Goal: Task Accomplishment & Management: Complete application form

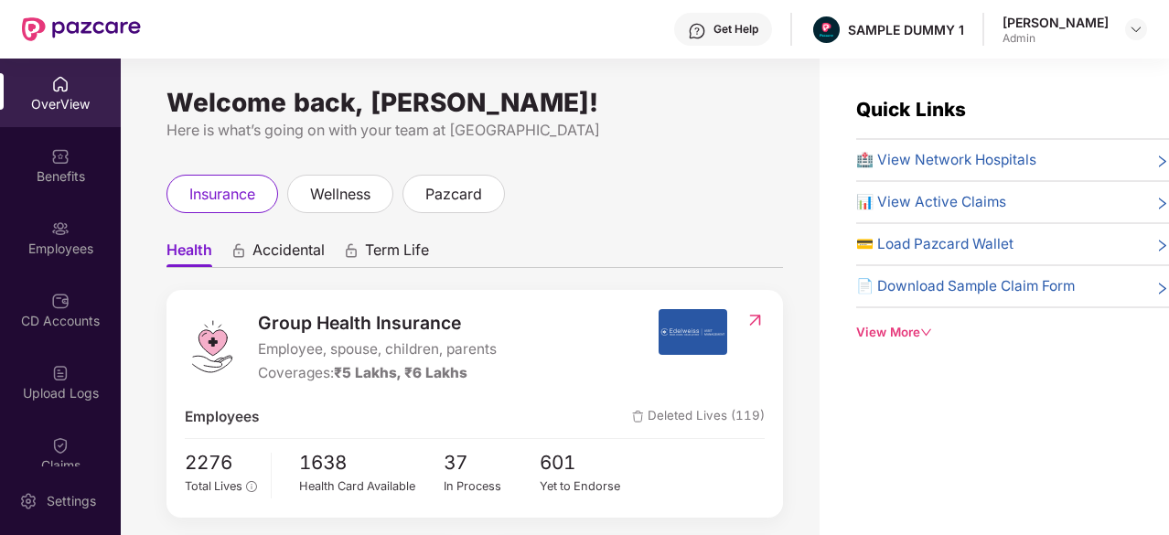
click at [1134, 27] on img at bounding box center [1135, 29] width 15 height 15
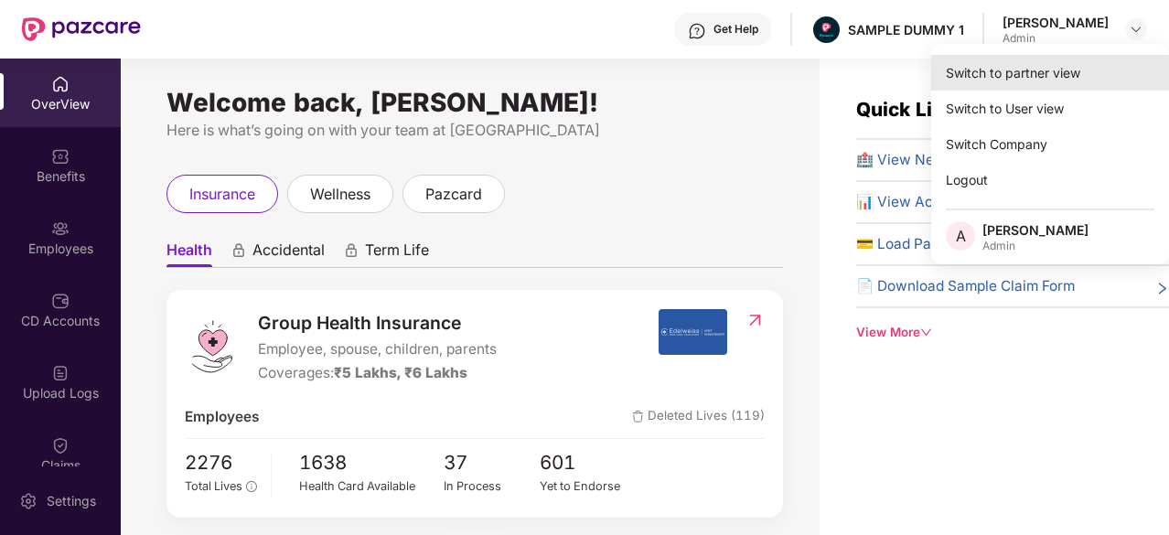
click at [1062, 62] on div "Switch to partner view" at bounding box center [1050, 73] width 238 height 36
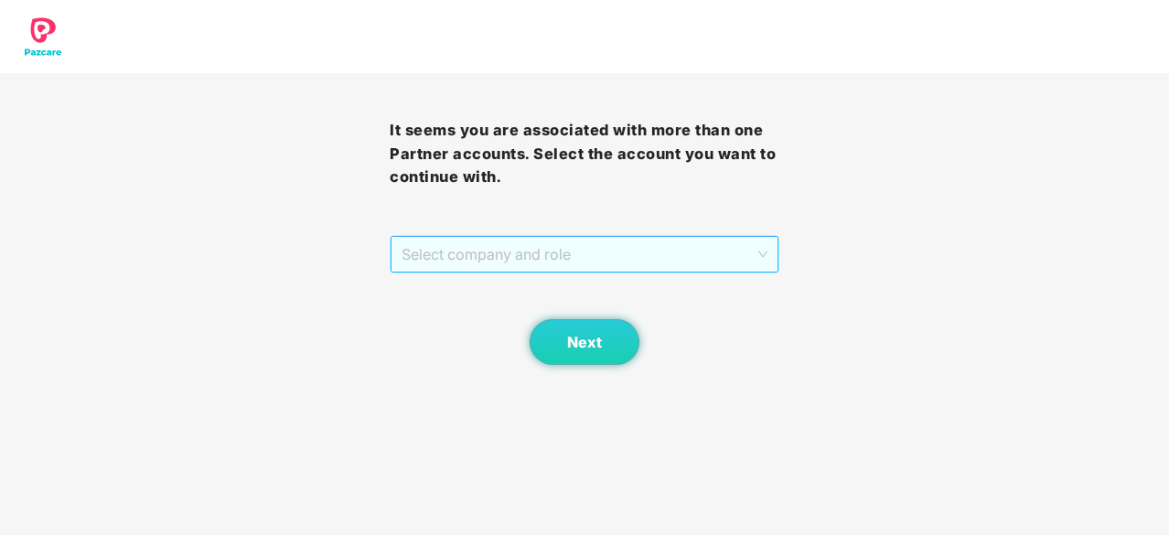
click at [638, 251] on span "Select company and role" at bounding box center [584, 254] width 366 height 35
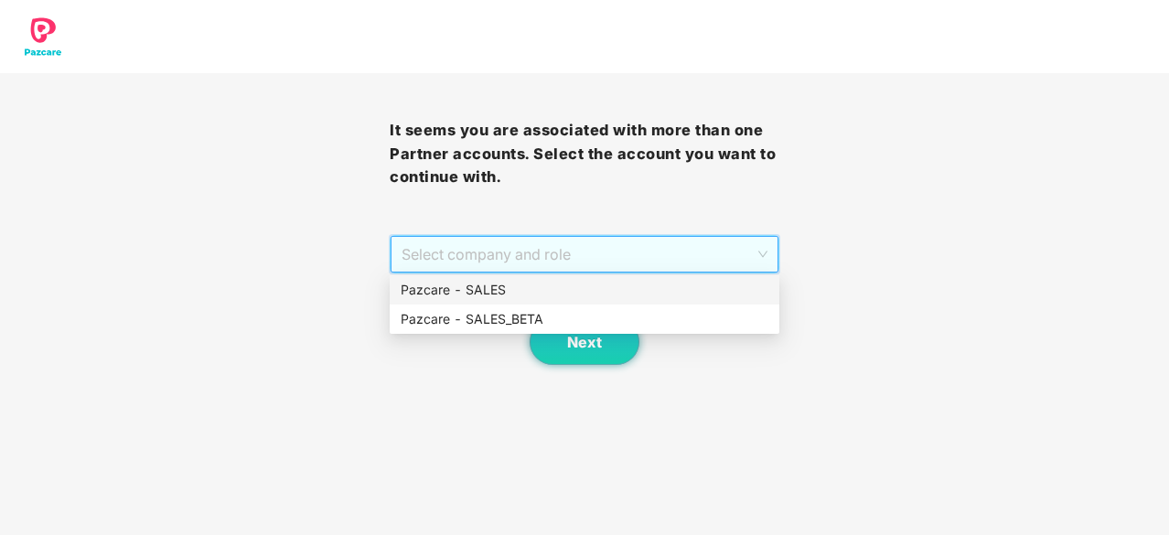
click at [538, 299] on div "Pazcare - SALES" at bounding box center [584, 290] width 368 height 20
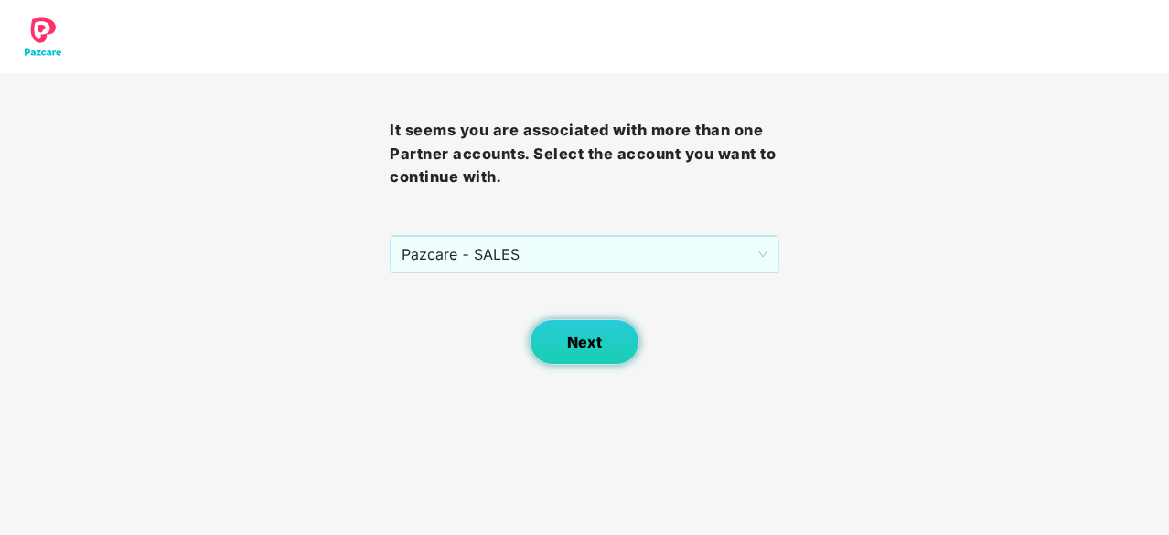
click at [565, 345] on button "Next" at bounding box center [584, 342] width 110 height 46
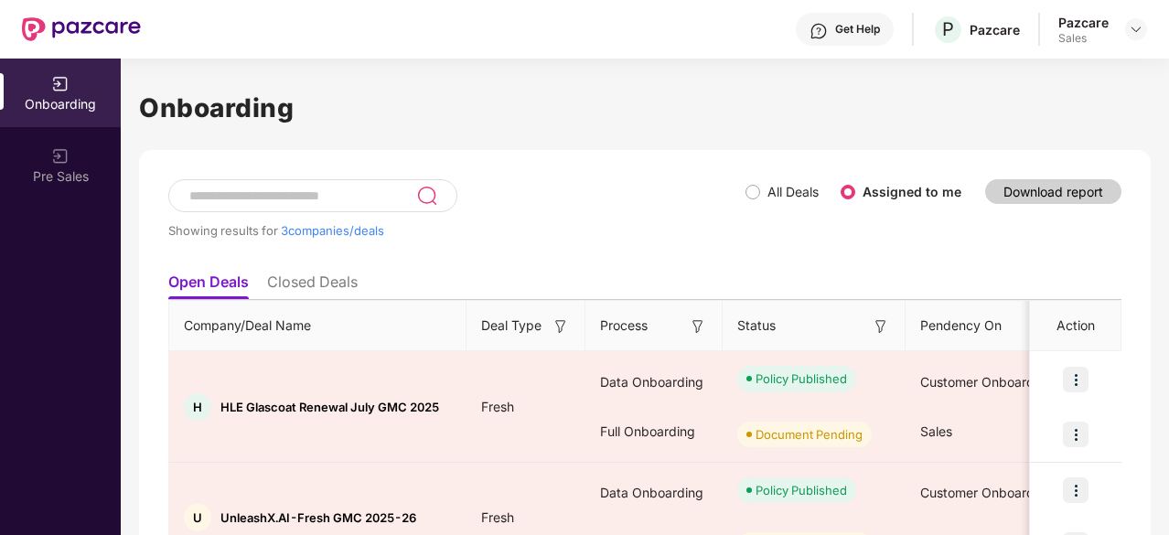
scroll to position [216, 0]
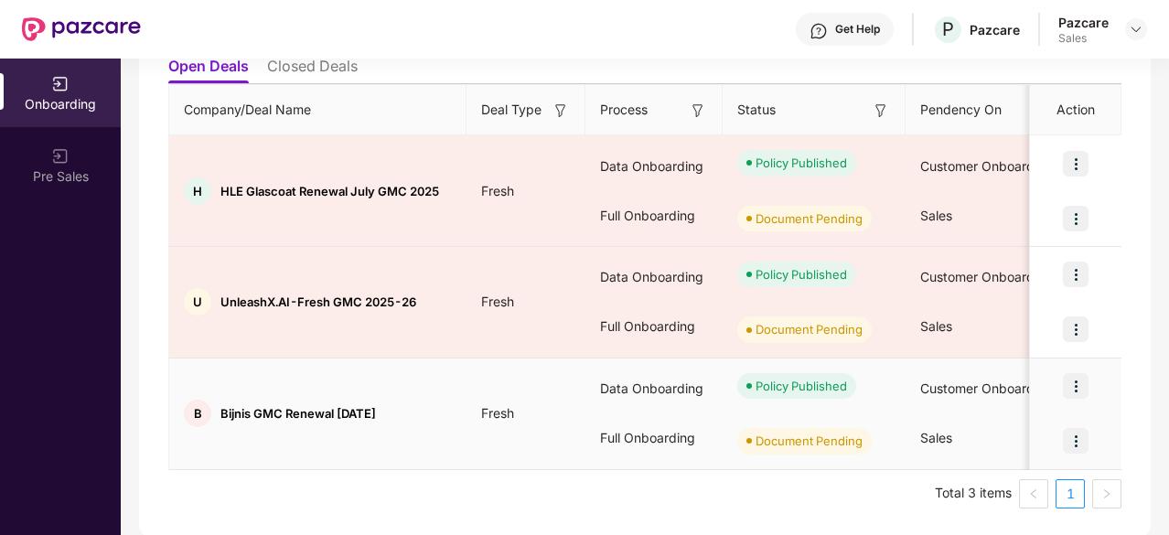
click at [1083, 447] on img at bounding box center [1075, 441] width 26 height 26
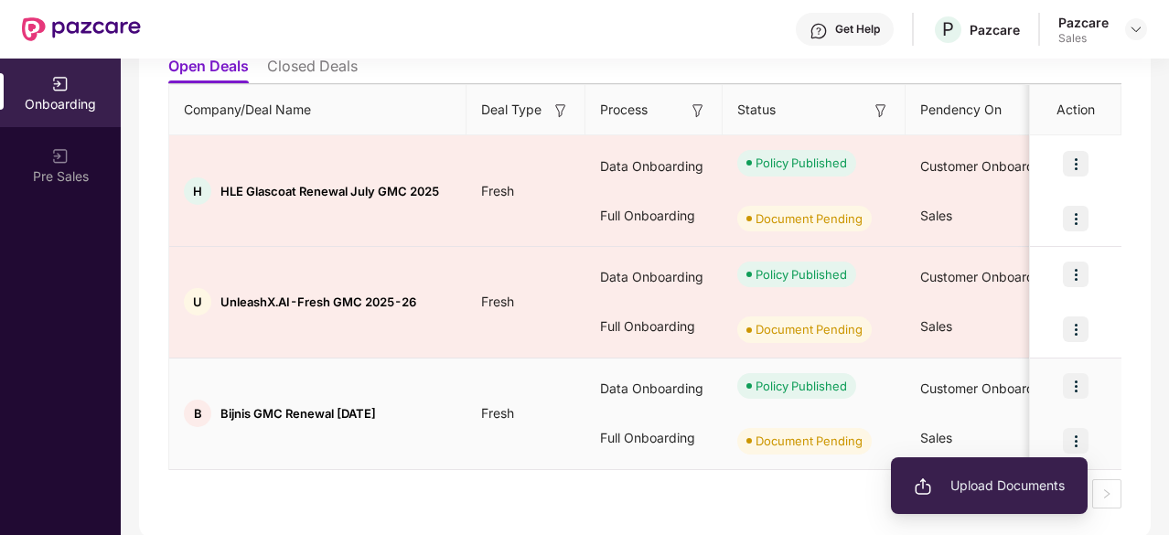
click at [1011, 489] on span "Upload Documents" at bounding box center [988, 485] width 151 height 20
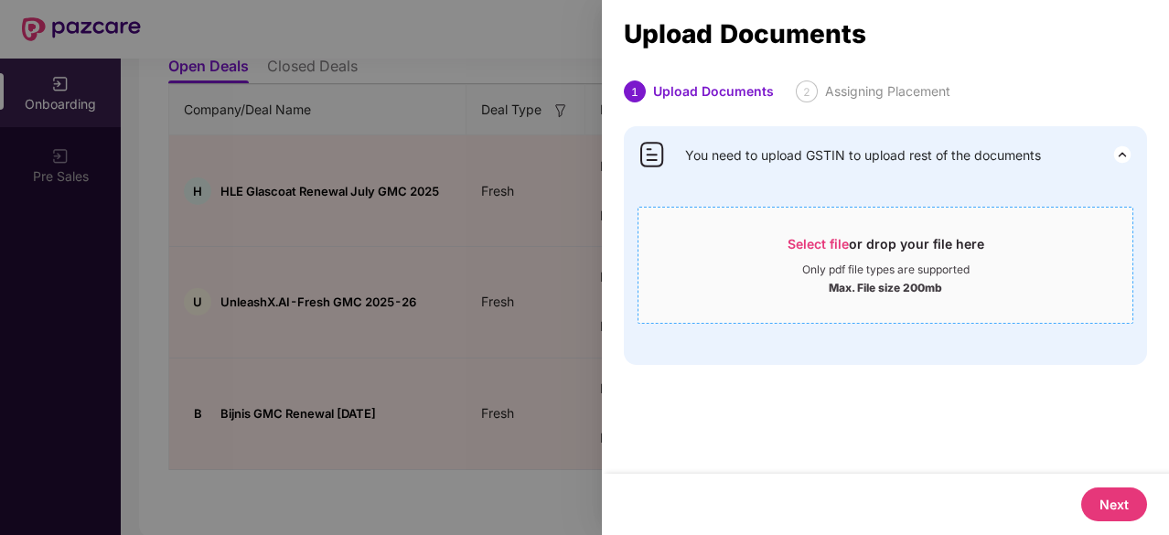
click at [820, 237] on span "Select file" at bounding box center [817, 244] width 61 height 16
click at [827, 238] on span "Select file" at bounding box center [817, 244] width 61 height 16
click at [407, 474] on div at bounding box center [584, 267] width 1169 height 535
